Goal: Transaction & Acquisition: Register for event/course

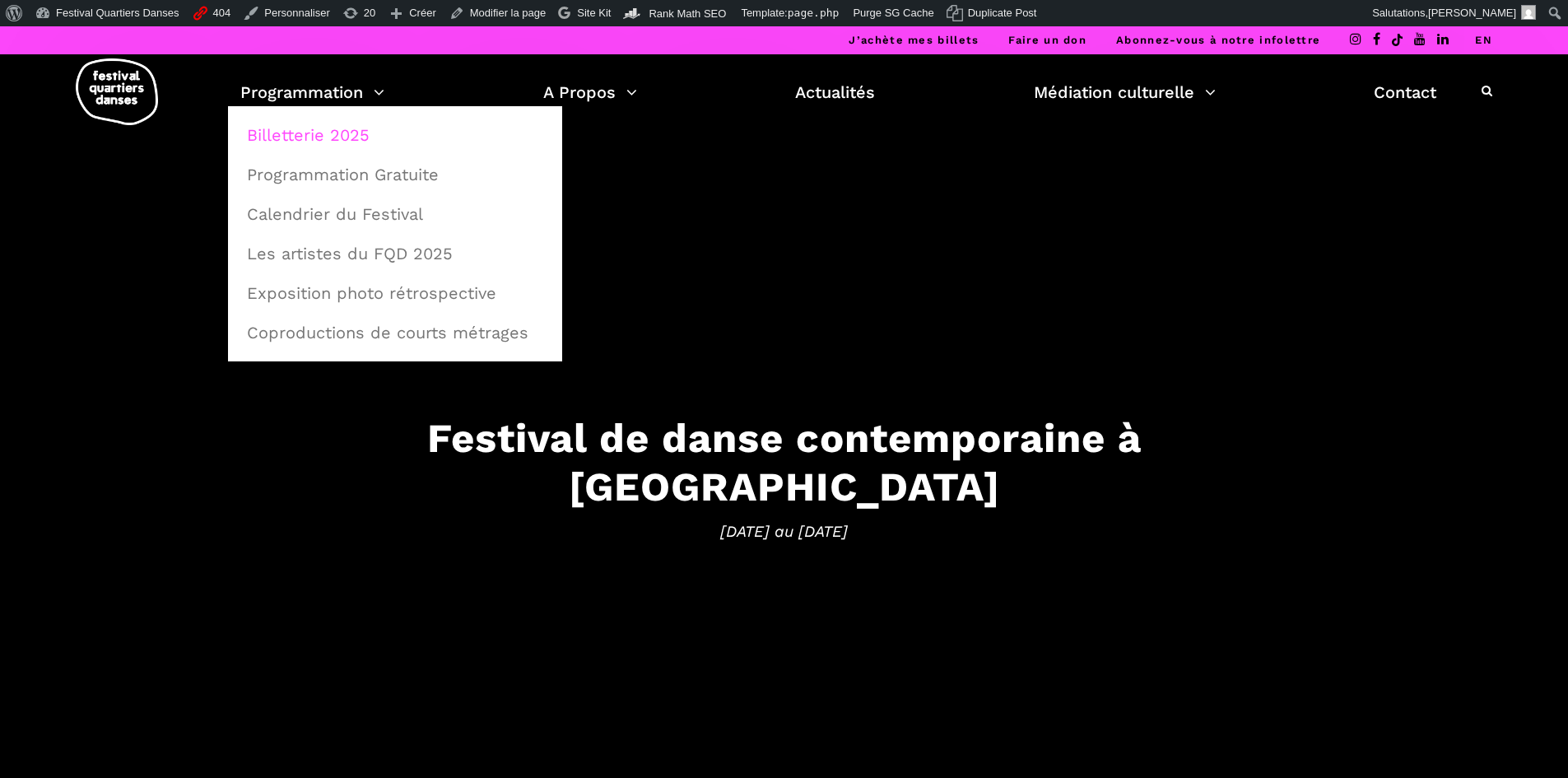
click at [279, 140] on link "Billetterie 2025" at bounding box center [395, 135] width 316 height 38
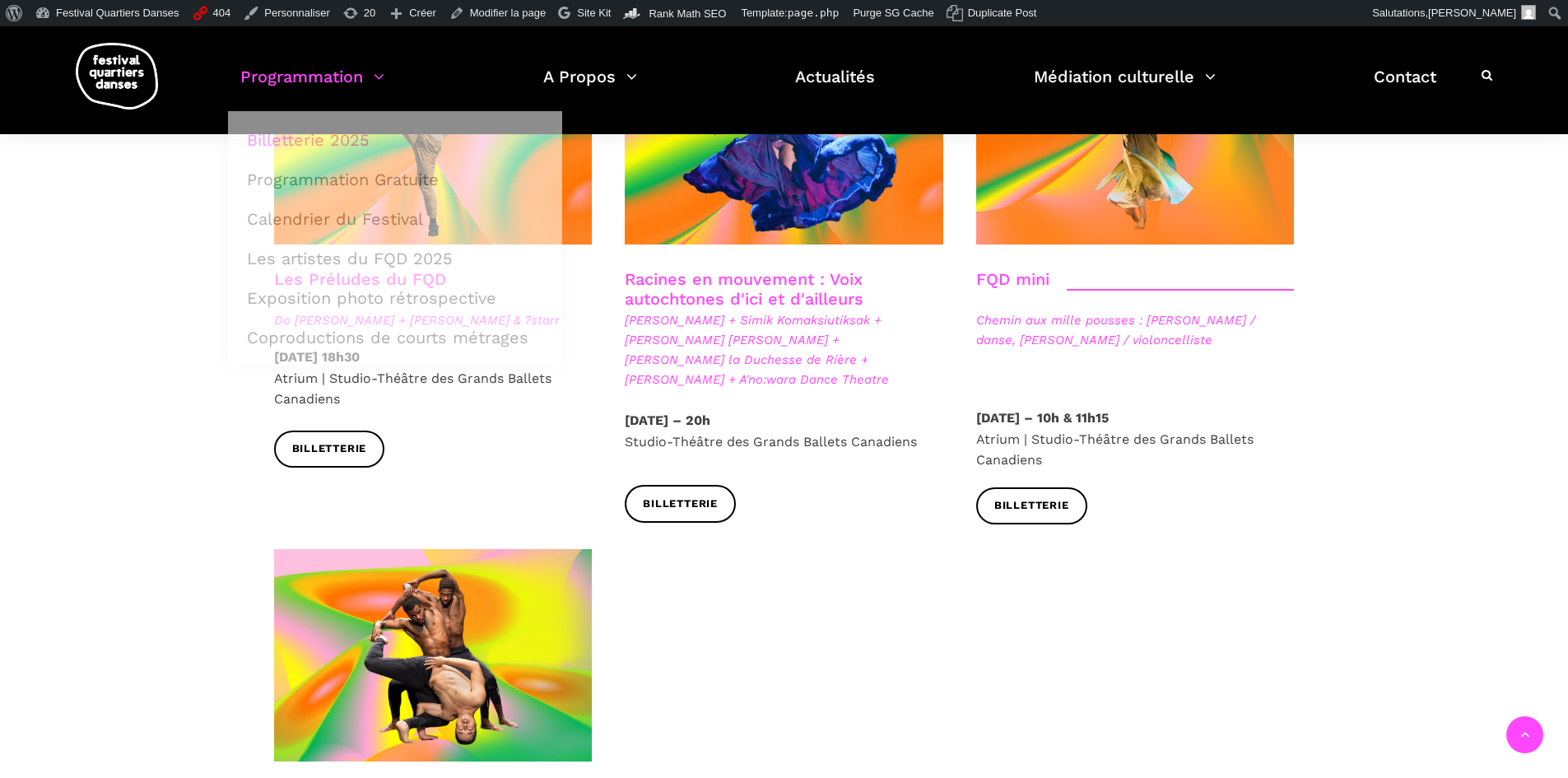
scroll to position [2388, 0]
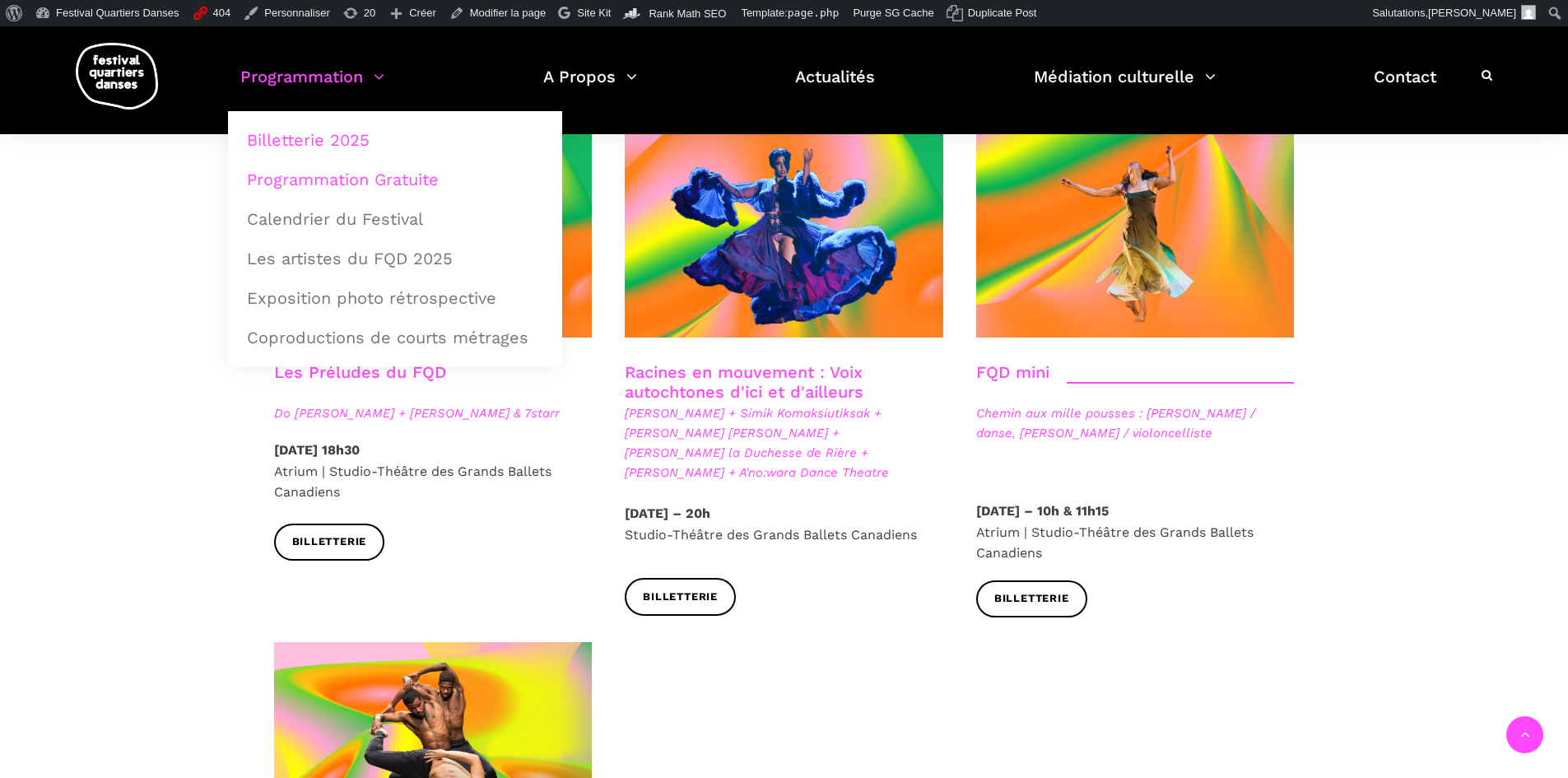
click at [360, 183] on link "Programmation Gratuite" at bounding box center [395, 180] width 316 height 38
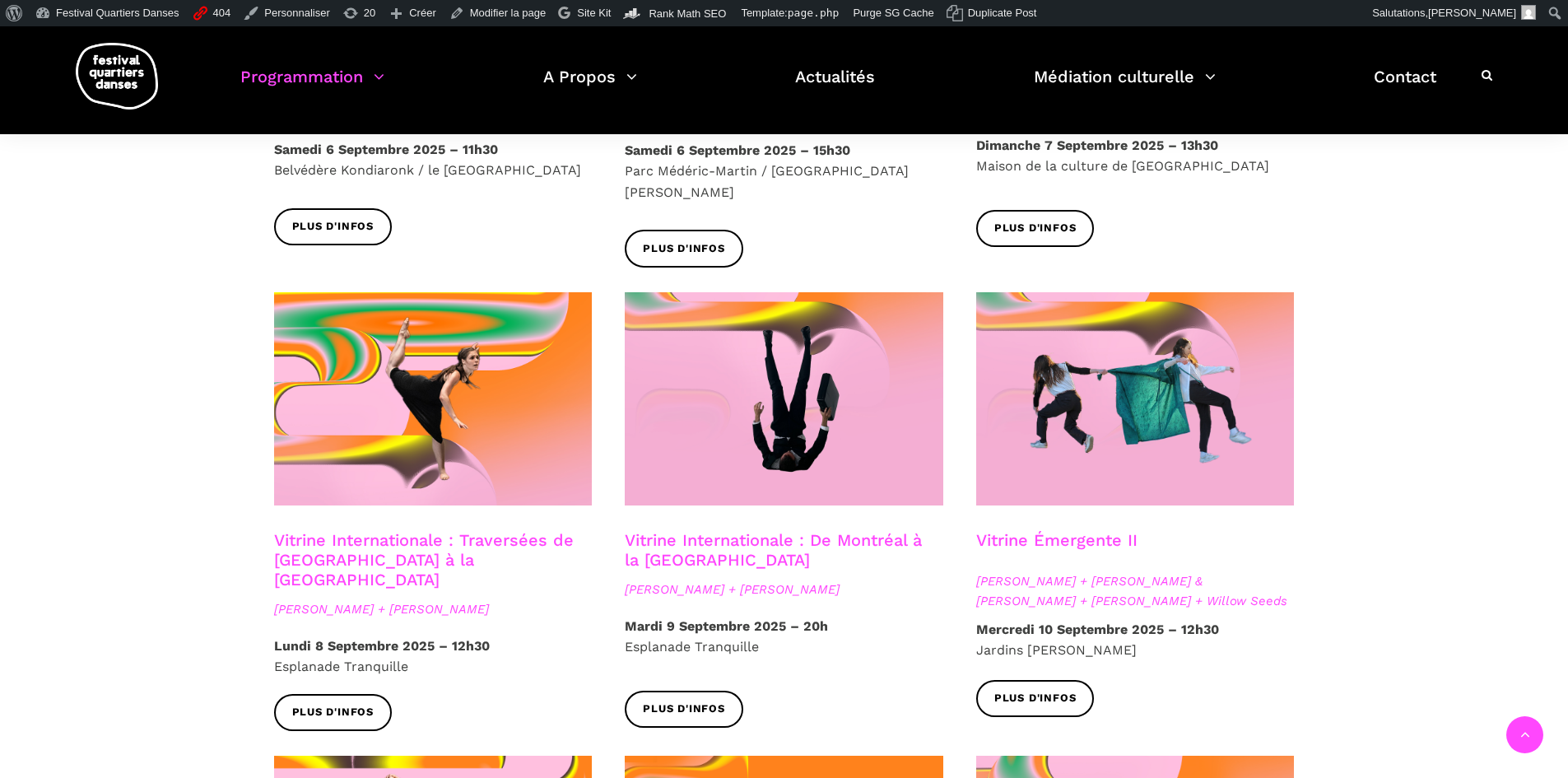
scroll to position [1236, 0]
